Goal: Transaction & Acquisition: Purchase product/service

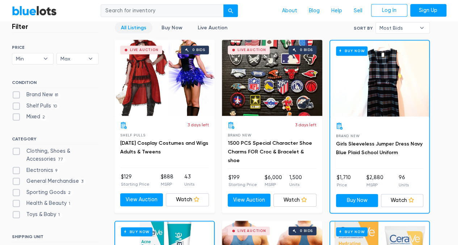
scroll to position [217, 0]
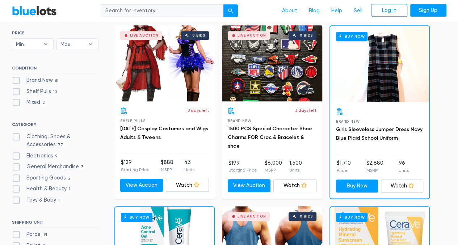
click at [12, 77] on label "Brand New 81" at bounding box center [36, 80] width 49 height 8
click at [12, 77] on New"] "Brand New 81" at bounding box center [14, 78] width 5 height 5
checkbox New"] "true"
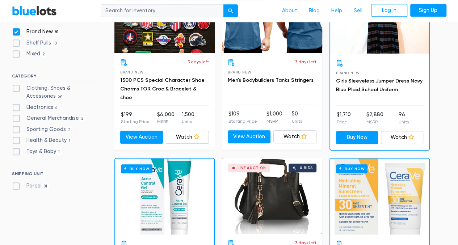
scroll to position [267, 0]
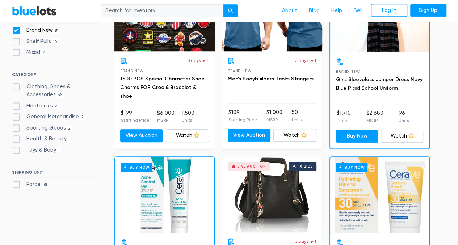
click at [18, 86] on label "Clothing, Shoes & Accessories 69" at bounding box center [55, 91] width 86 height 16
click at [17, 86] on Accessories"] "Clothing, Shoes & Accessories 69" at bounding box center [14, 85] width 5 height 5
checkbox Accessories"] "true"
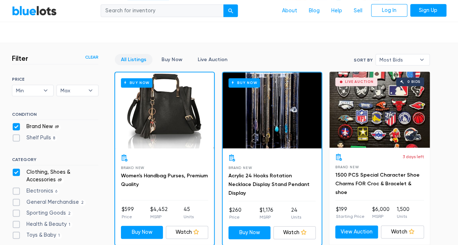
scroll to position [164, 0]
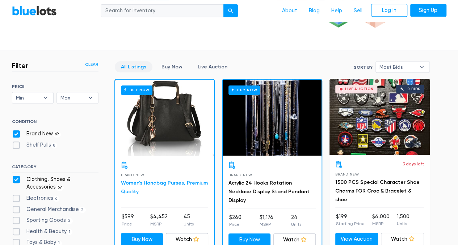
click at [155, 186] on h3 "Women's Handbag Purses, Premium Quality" at bounding box center [164, 187] width 87 height 17
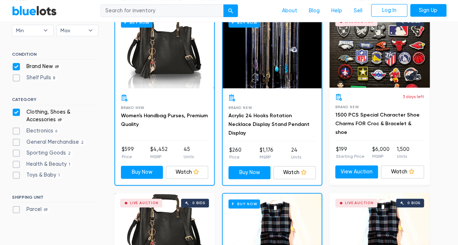
scroll to position [200, 0]
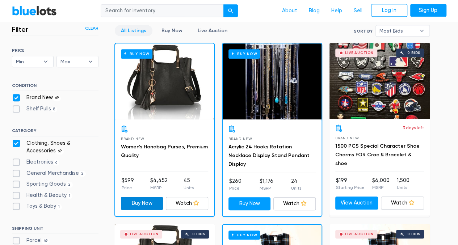
click at [140, 203] on link "Buy Now" at bounding box center [142, 203] width 42 height 13
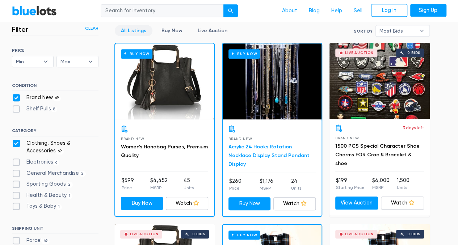
click at [253, 153] on link "Acrylic 24 Hooks Rotation Necklace Display Stand Pendant Display" at bounding box center [268, 156] width 81 height 24
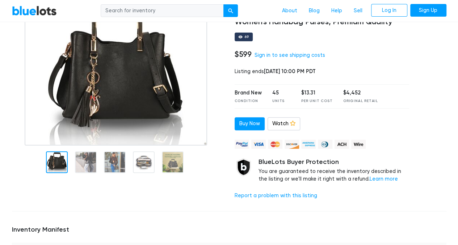
scroll to position [72, 0]
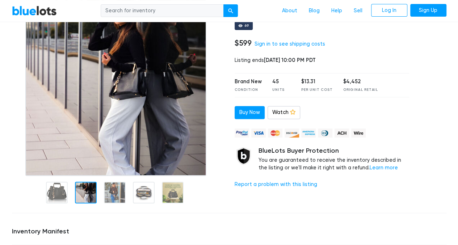
click at [81, 158] on img at bounding box center [115, 85] width 181 height 181
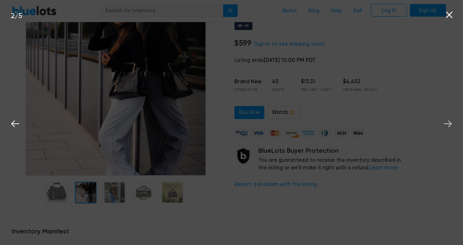
click at [450, 123] on icon at bounding box center [448, 123] width 11 height 11
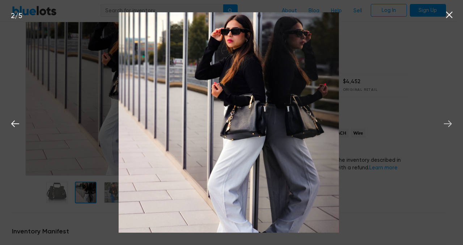
click at [450, 123] on icon at bounding box center [448, 123] width 11 height 11
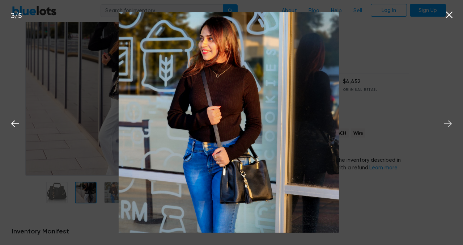
click at [450, 123] on icon at bounding box center [448, 123] width 11 height 11
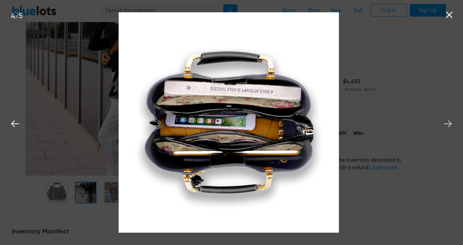
click at [450, 123] on icon at bounding box center [448, 123] width 11 height 11
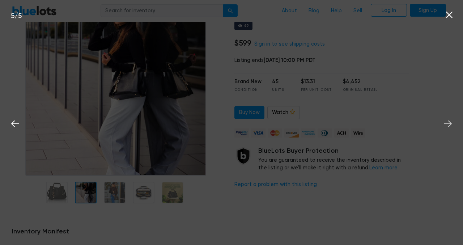
click at [450, 123] on icon at bounding box center [448, 123] width 11 height 11
click at [451, 17] on icon at bounding box center [449, 15] width 7 height 7
click at [447, 14] on icon at bounding box center [449, 14] width 11 height 11
click at [20, 127] on icon at bounding box center [15, 123] width 11 height 11
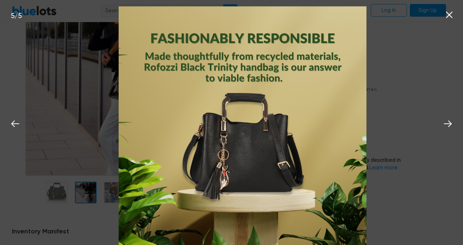
click at [449, 17] on icon at bounding box center [449, 14] width 11 height 11
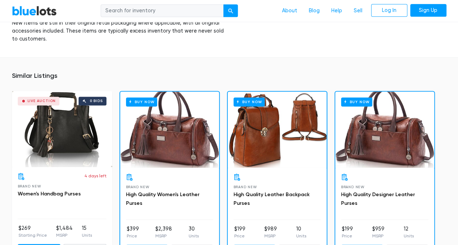
scroll to position [470, 0]
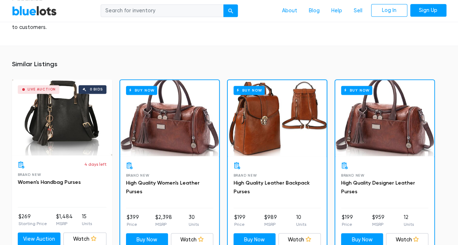
click at [243, 130] on div "Buy Now" at bounding box center [277, 118] width 99 height 76
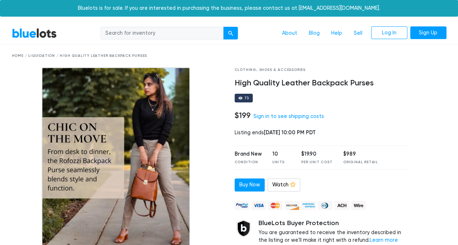
click at [40, 34] on link "BlueLots" at bounding box center [34, 33] width 45 height 10
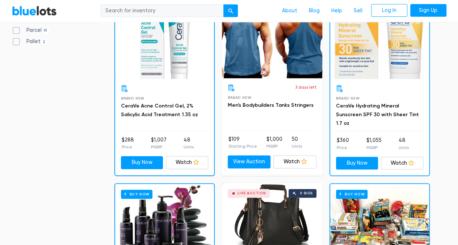
scroll to position [398, 0]
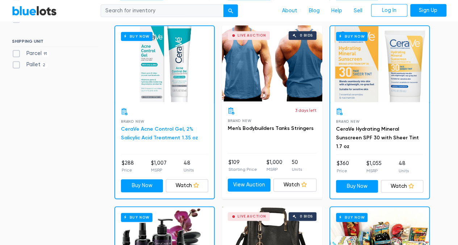
click at [142, 128] on link "CeraVe Acne Control Gel, 2% Salicylic Acid Treatment 1.35 oz" at bounding box center [159, 133] width 77 height 15
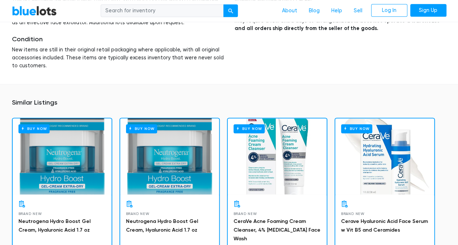
scroll to position [507, 0]
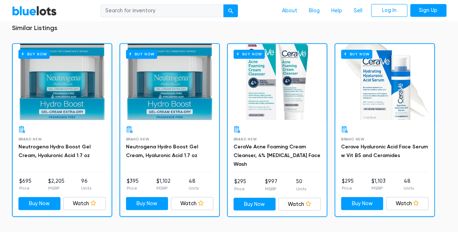
click at [376, 77] on div "Buy Now" at bounding box center [384, 82] width 99 height 76
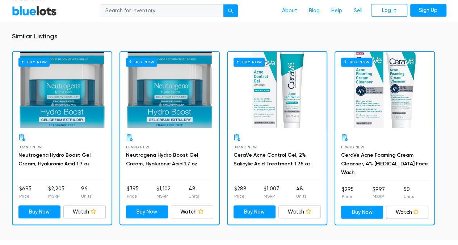
scroll to position [507, 0]
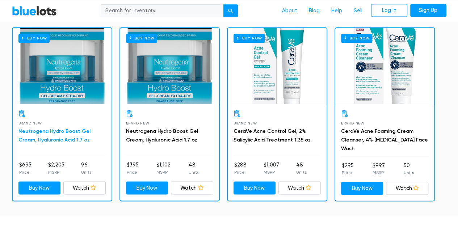
click at [65, 131] on link "Neutrogena Hydro Boost Gel Cream, Hyaluronic Acid 1.7 oz" at bounding box center [54, 135] width 72 height 15
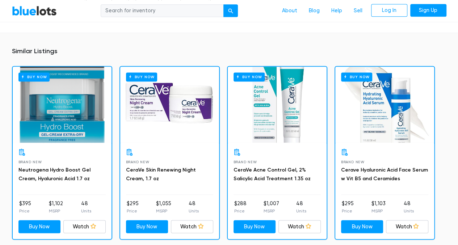
scroll to position [470, 0]
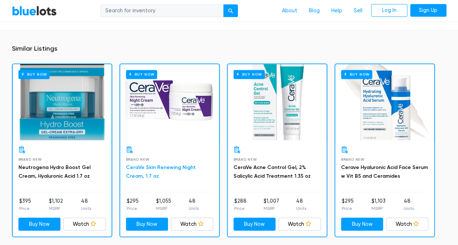
click at [155, 166] on link "CeraVe Skin Renewing Night Cream, 1.7 oz" at bounding box center [161, 171] width 70 height 15
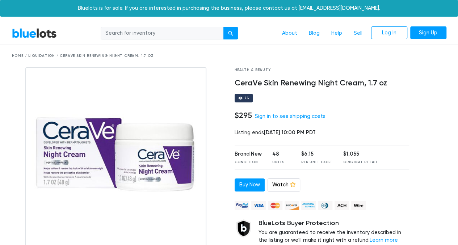
click at [37, 33] on link "BlueLots" at bounding box center [34, 33] width 45 height 10
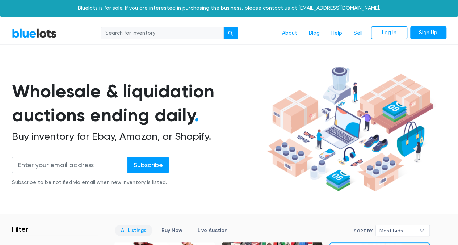
click at [140, 36] on input "search" at bounding box center [162, 33] width 123 height 13
click at [141, 36] on input "search" at bounding box center [162, 33] width 123 height 13
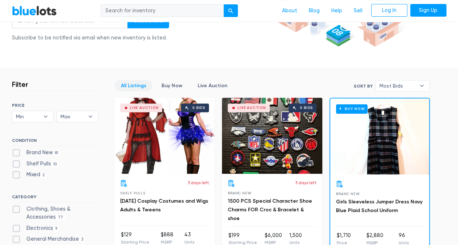
scroll to position [181, 0]
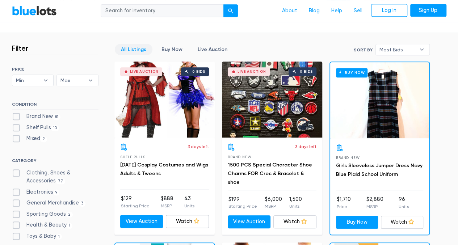
click at [17, 116] on label "Brand New 81" at bounding box center [36, 117] width 49 height 8
click at [17, 116] on New"] "Brand New 81" at bounding box center [14, 115] width 5 height 5
checkbox New"] "true"
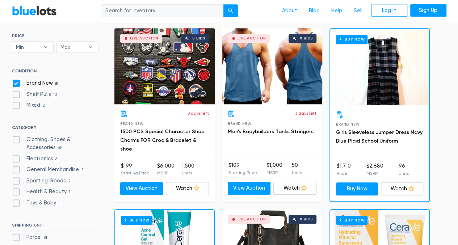
scroll to position [231, 0]
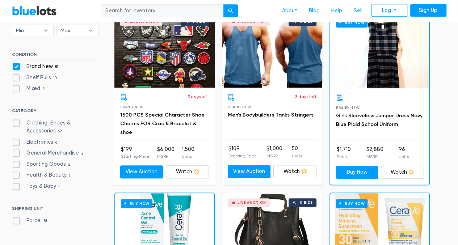
click at [15, 174] on label "Health & Beauty 1" at bounding box center [42, 175] width 61 height 8
click at [15, 174] on Beauty"] "Health & Beauty 1" at bounding box center [14, 173] width 5 height 5
checkbox Beauty"] "true"
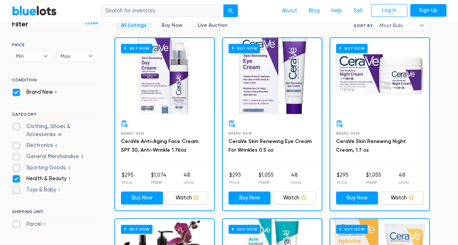
scroll to position [195, 0]
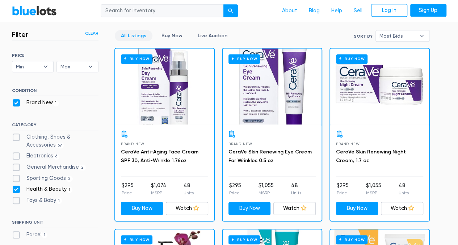
click at [16, 187] on label "Health & Beauty 1" at bounding box center [42, 189] width 61 height 8
click at [16, 187] on Beauty"] "Health & Beauty 1" at bounding box center [14, 187] width 5 height 5
checkbox Beauty"] "false"
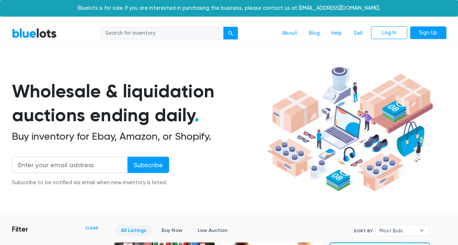
scroll to position [195, 0]
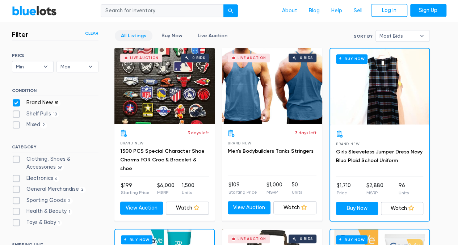
click at [15, 178] on label "Electronics 6" at bounding box center [36, 178] width 48 height 8
click at [15, 178] on input "Electronics 6" at bounding box center [14, 176] width 5 height 5
checkbox input "true"
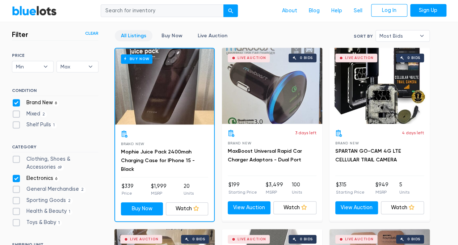
scroll to position [231, 0]
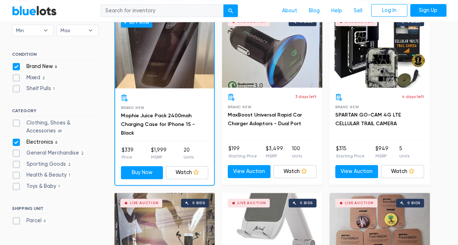
click at [19, 142] on label "Electronics 6" at bounding box center [36, 142] width 48 height 8
click at [17, 142] on input "Electronics 6" at bounding box center [14, 140] width 5 height 5
checkbox input "false"
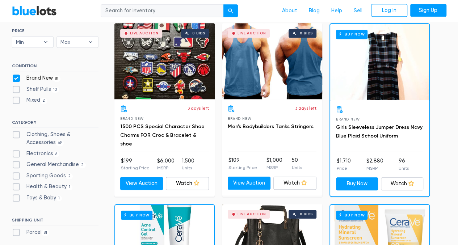
scroll to position [231, 0]
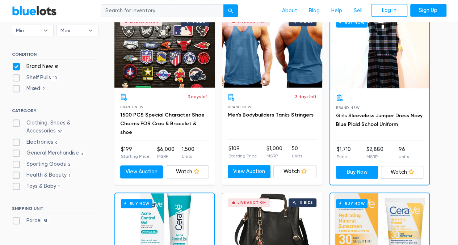
click at [18, 221] on label "Parcel 81" at bounding box center [31, 221] width 38 height 8
click at [17, 221] on input "Parcel 81" at bounding box center [14, 219] width 5 height 5
checkbox input "true"
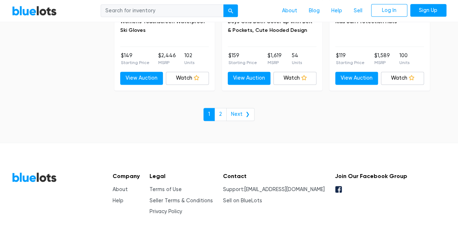
scroll to position [3208, 0]
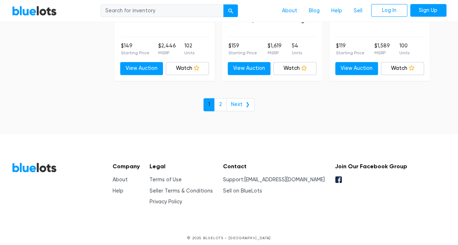
drag, startPoint x: 223, startPoint y: 101, endPoint x: 208, endPoint y: 100, distance: 14.9
click at [223, 101] on link "2" at bounding box center [220, 104] width 12 height 13
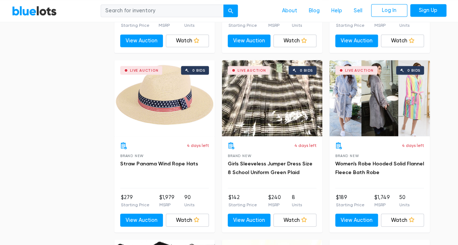
scroll to position [1882, 0]
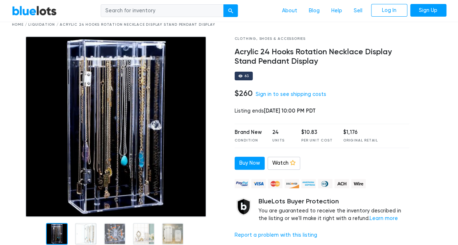
scroll to position [72, 0]
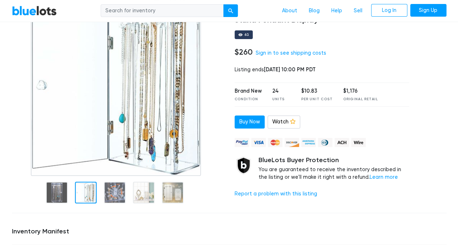
click at [86, 197] on div at bounding box center [86, 193] width 22 height 22
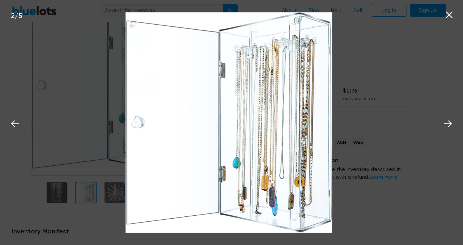
click at [110, 193] on div "2 / 5" at bounding box center [231, 122] width 463 height 245
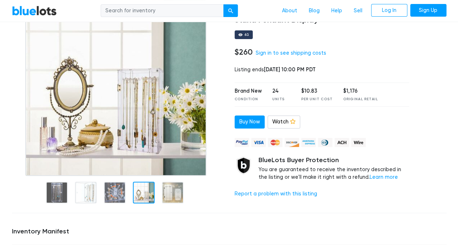
click at [138, 194] on div at bounding box center [144, 193] width 22 height 22
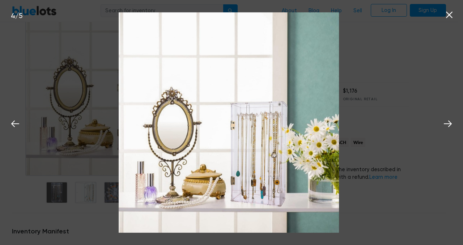
click at [14, 172] on div "4 / 5" at bounding box center [231, 122] width 463 height 245
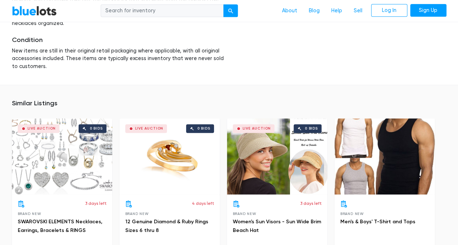
scroll to position [507, 0]
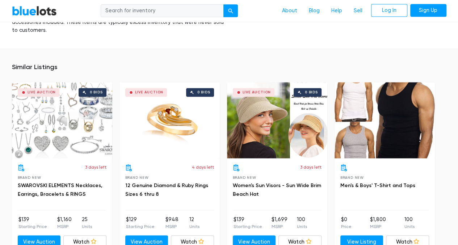
click at [65, 118] on div "Live Auction 0 bids" at bounding box center [62, 120] width 100 height 76
